Goal: Information Seeking & Learning: Check status

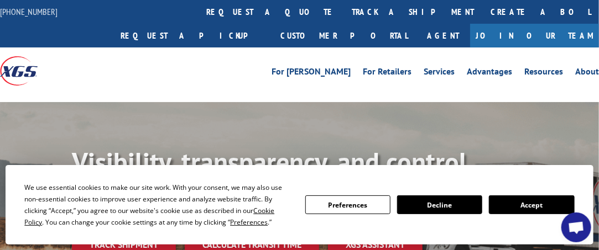
click at [531, 210] on button "Accept" at bounding box center [531, 205] width 85 height 19
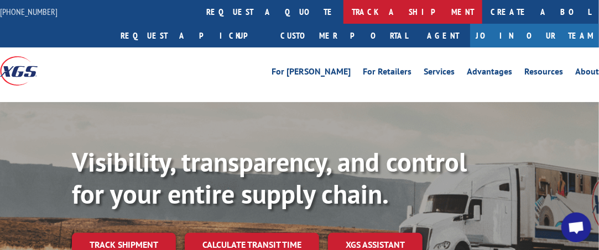
click at [343, 11] on link "track a shipment" at bounding box center [412, 12] width 139 height 24
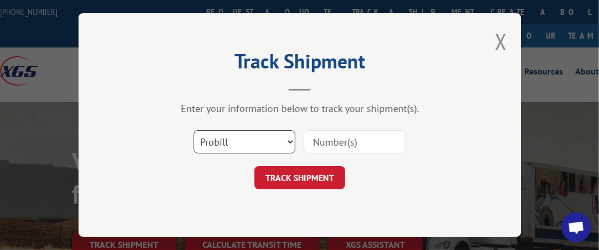
click at [287, 141] on select "Select category... Probill BOL PO" at bounding box center [244, 141] width 102 height 23
select select "bol"
click at [193, 130] on select "Select category... Probill BOL PO" at bounding box center [244, 141] width 102 height 23
click at [319, 144] on input at bounding box center [354, 141] width 102 height 23
type input "3392932"
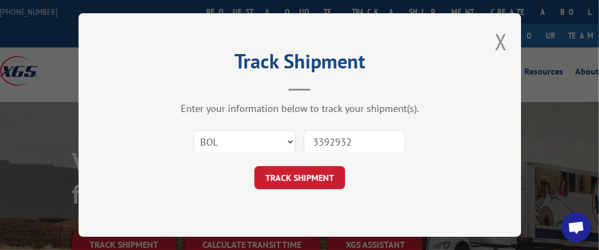
click button "TRACK SHIPMENT" at bounding box center [299, 177] width 91 height 23
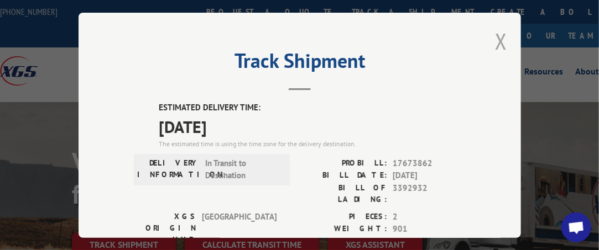
click at [497, 43] on button "Close modal" at bounding box center [501, 41] width 12 height 29
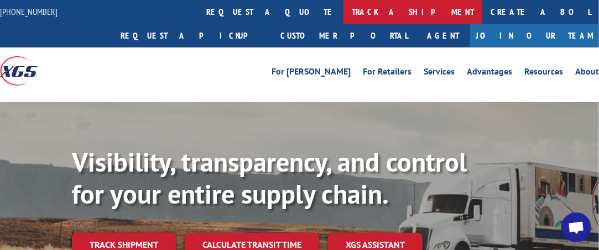
click at [343, 15] on link "track a shipment" at bounding box center [412, 12] width 139 height 24
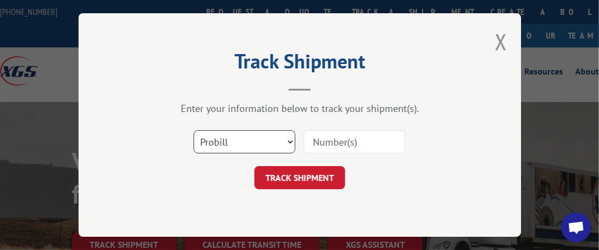
click at [288, 141] on select "Select category... Probill BOL PO" at bounding box center [244, 141] width 102 height 23
select select "bol"
click at [193, 130] on select "Select category... Probill BOL PO" at bounding box center [244, 141] width 102 height 23
click at [348, 147] on input at bounding box center [354, 141] width 102 height 23
type input "3392932"
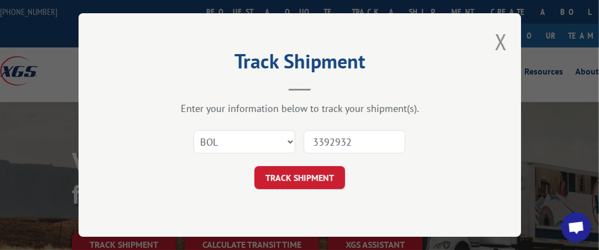
click button "TRACK SHIPMENT" at bounding box center [299, 177] width 91 height 23
